Goal: Transaction & Acquisition: Purchase product/service

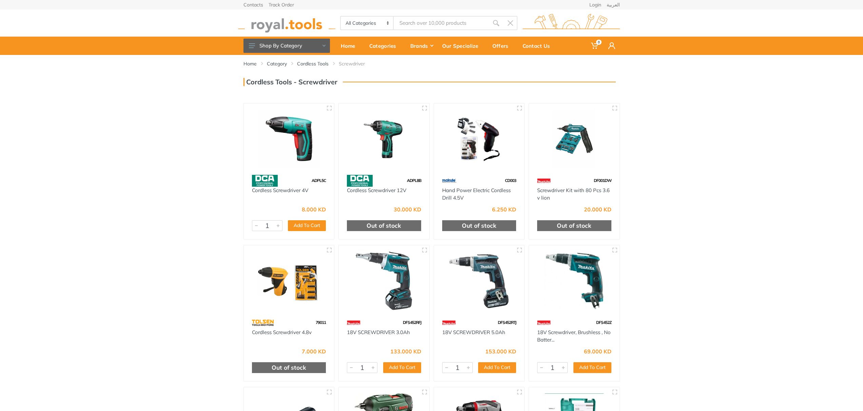
click at [389, 164] on img at bounding box center [384, 138] width 78 height 59
click at [248, 62] on link "Home" at bounding box center [249, 63] width 13 height 7
